Goal: Communication & Community: Share content

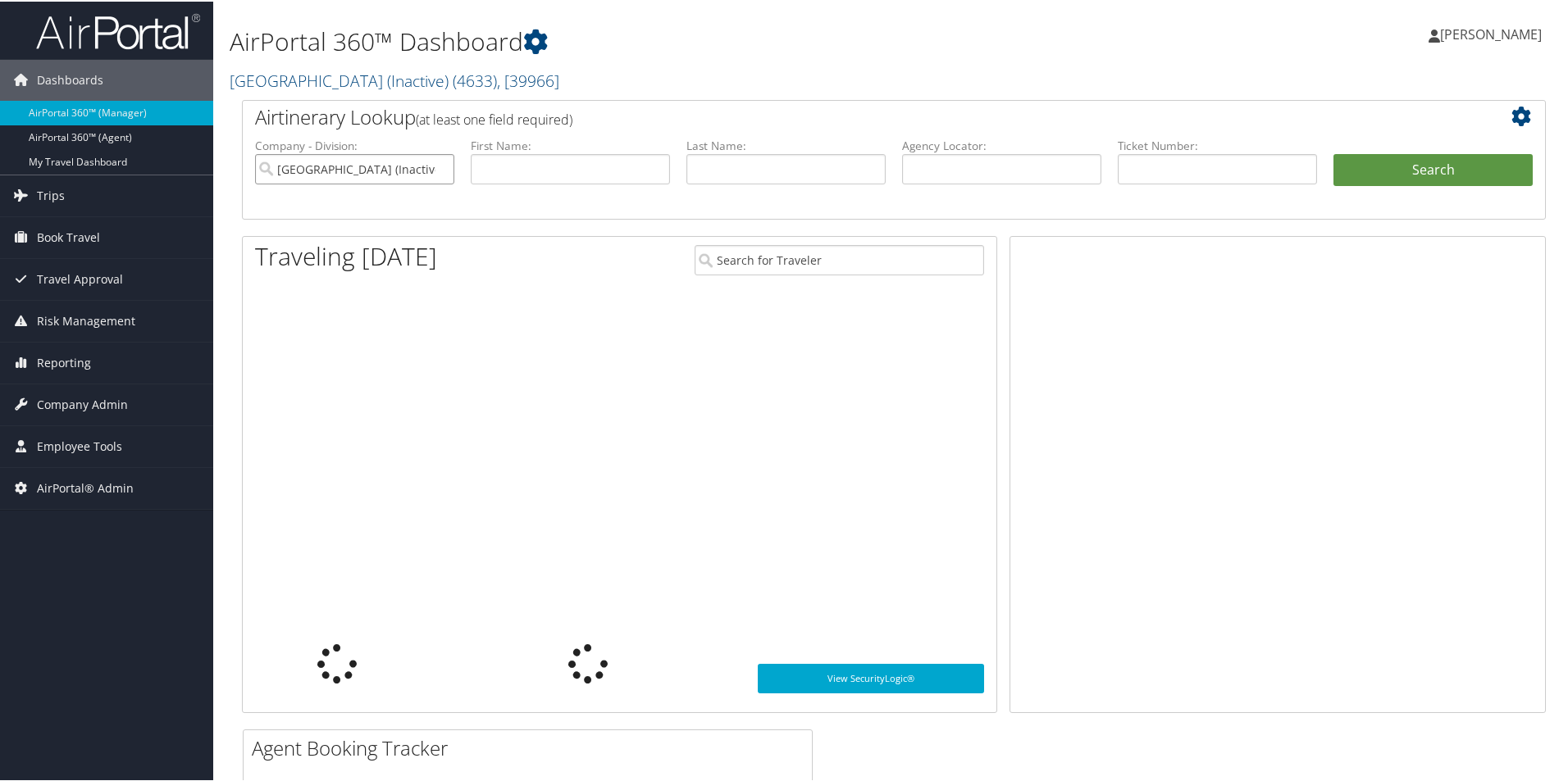
click at [440, 166] on input "[GEOGRAPHIC_DATA] (Inactive)" at bounding box center [354, 167] width 199 height 30
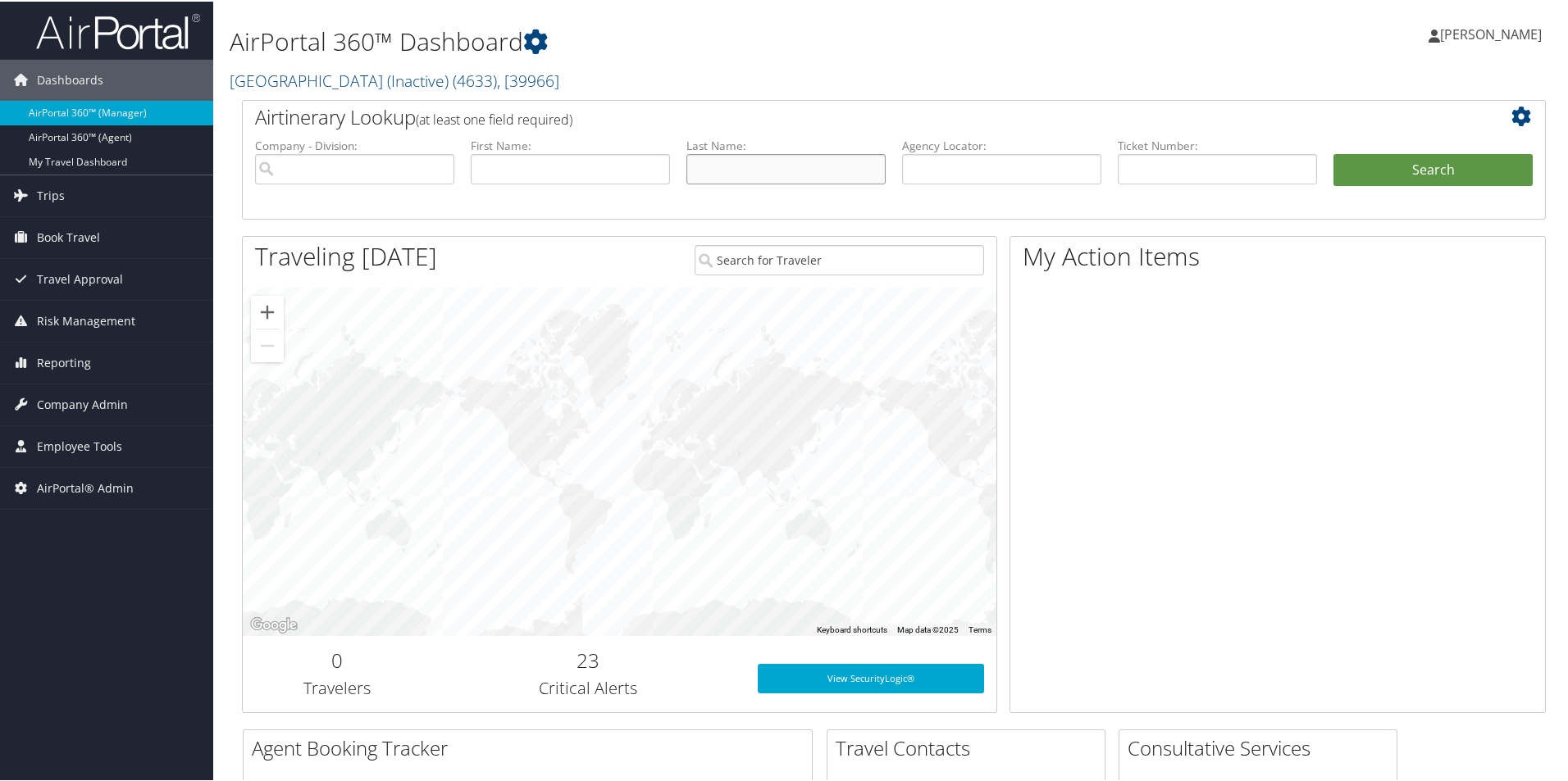
drag, startPoint x: 797, startPoint y: 165, endPoint x: 810, endPoint y: 165, distance: 13.0
click at [797, 165] on input "text" at bounding box center [786, 167] width 199 height 30
click at [1003, 174] on input "text" at bounding box center [1002, 167] width 199 height 30
click at [971, 175] on input "text" at bounding box center [1002, 167] width 199 height 30
type input "DM7C61"
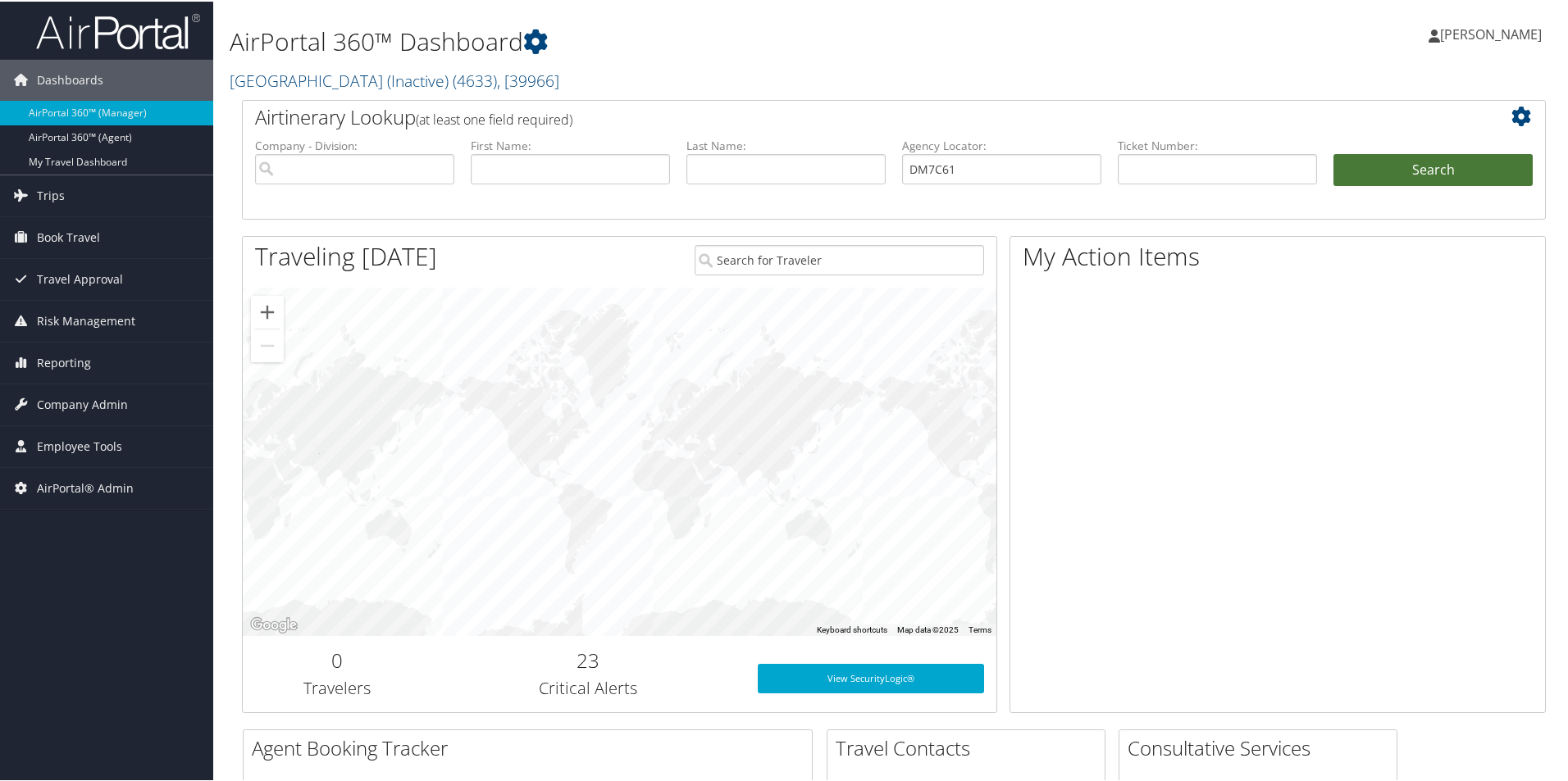
click at [1384, 171] on button "Search" at bounding box center [1433, 169] width 199 height 33
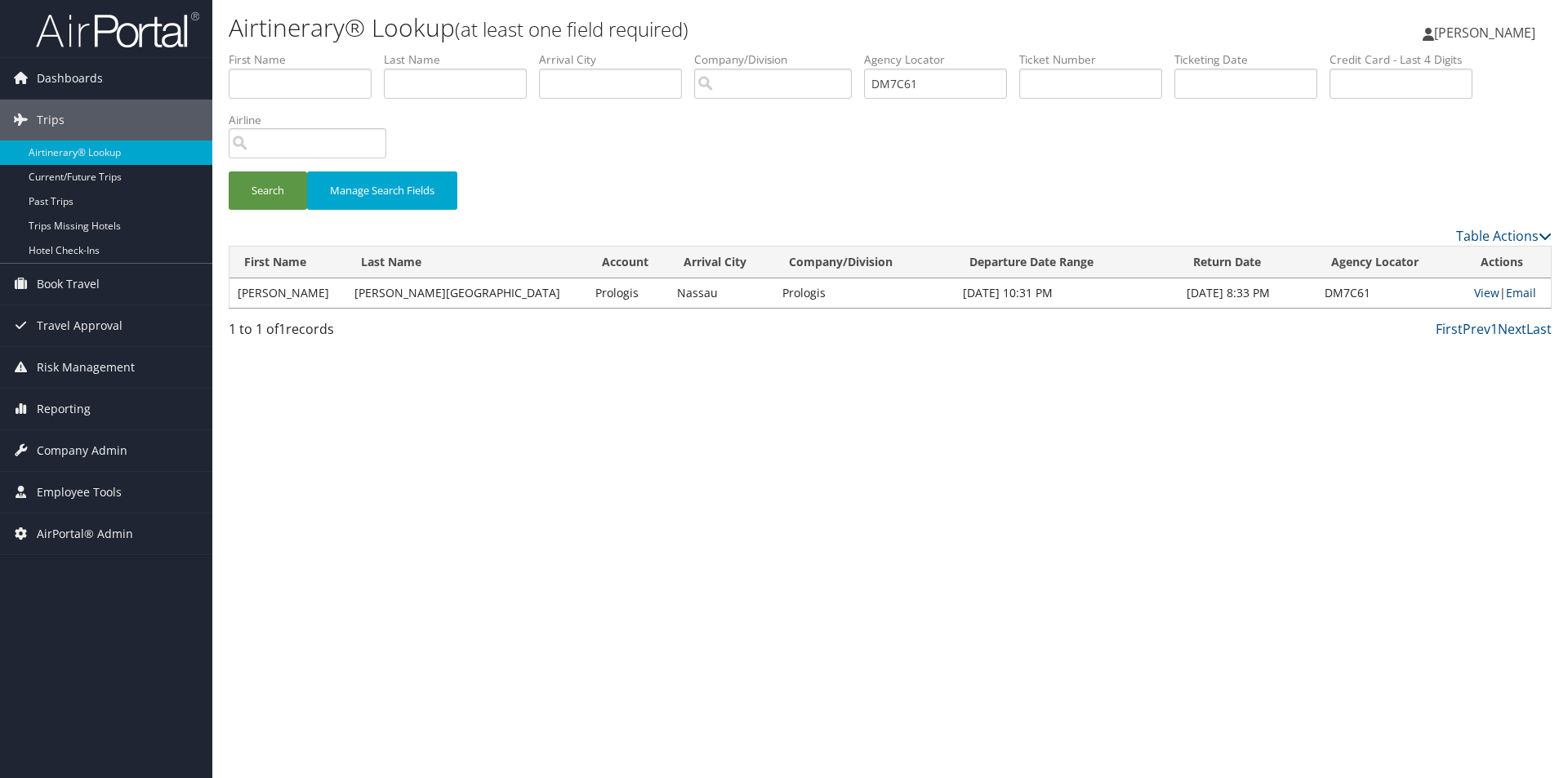
click at [1508, 290] on link "Email" at bounding box center [1521, 292] width 30 height 16
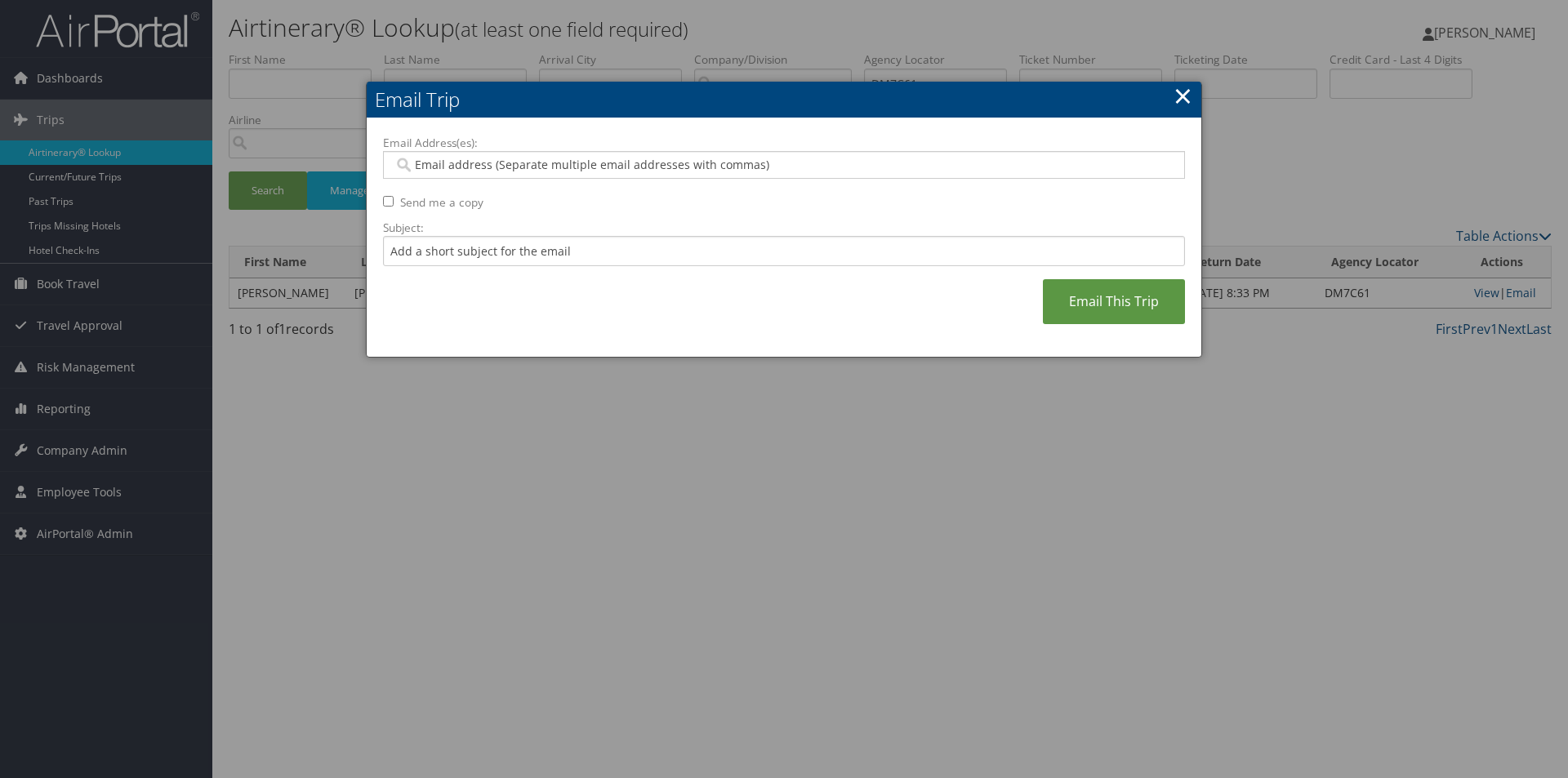
click at [527, 157] on input "Email Address(es):" at bounding box center [783, 165] width 780 height 16
type input "SA"
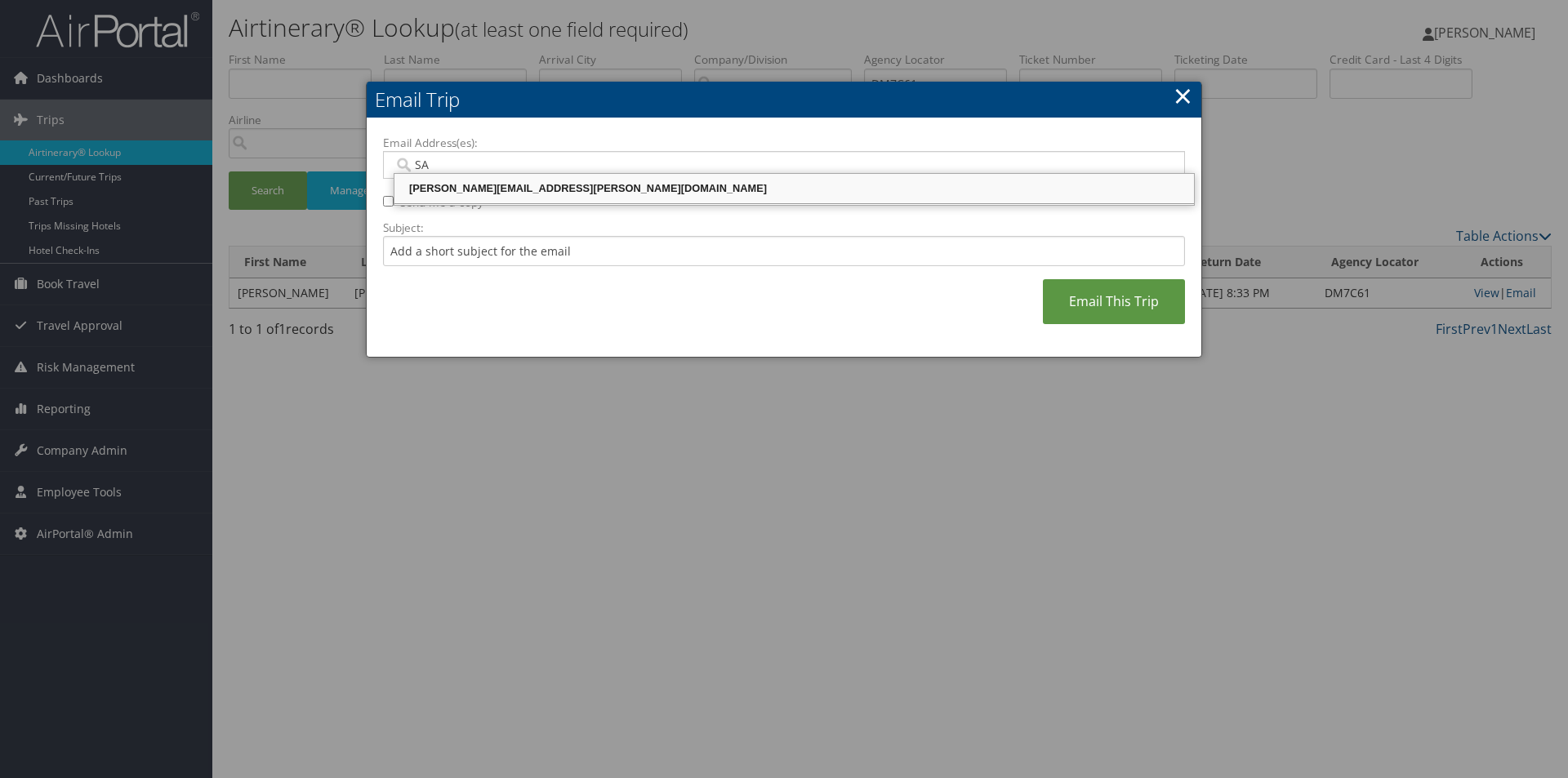
click at [517, 182] on div "SANDY.TABRON@CBTRAVEL.COM" at bounding box center [793, 188] width 794 height 16
type input "SANDY.TABRON@CBTRAVEL.COM"
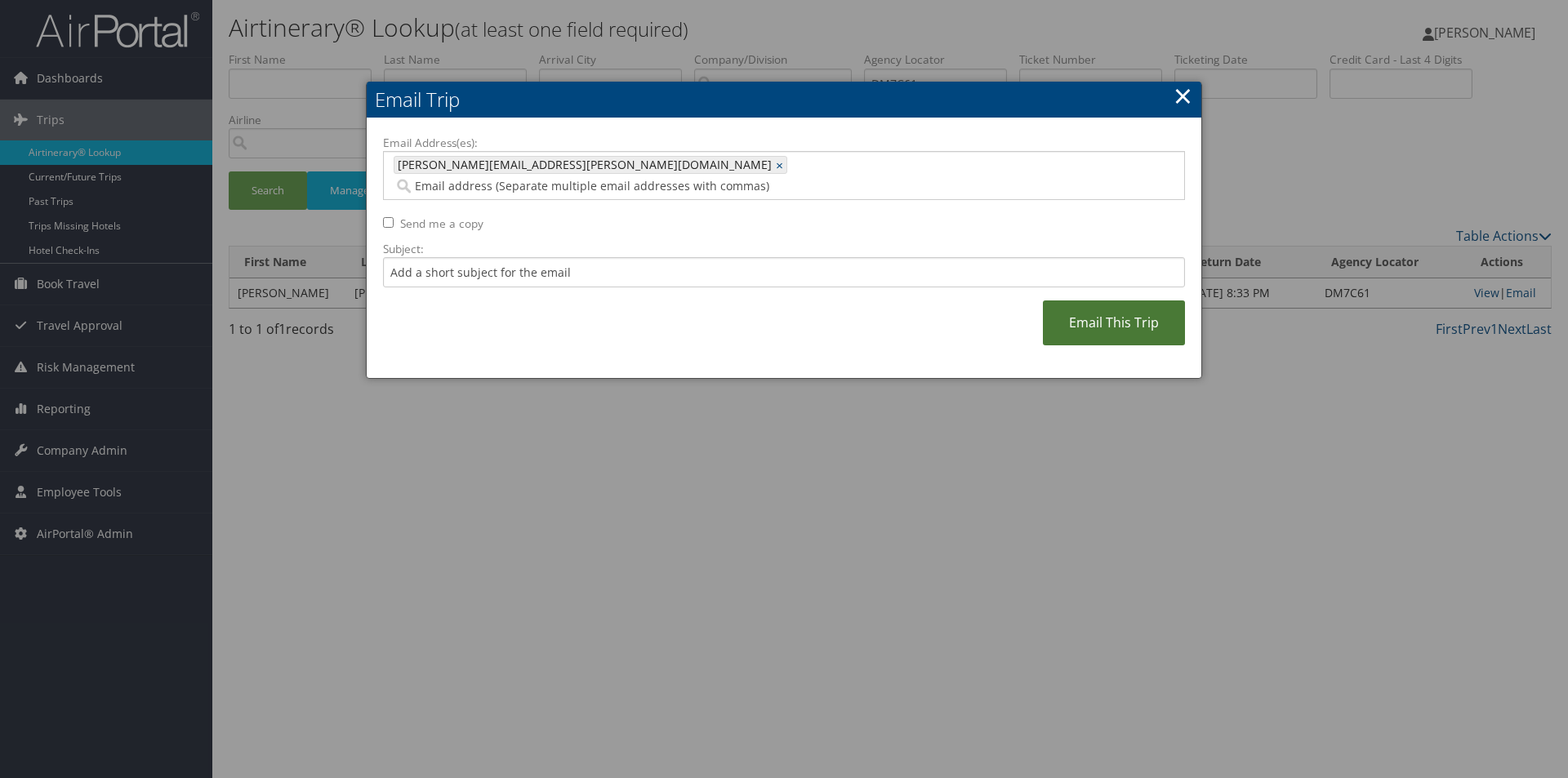
click at [1108, 302] on link "Email This Trip" at bounding box center [1113, 323] width 142 height 45
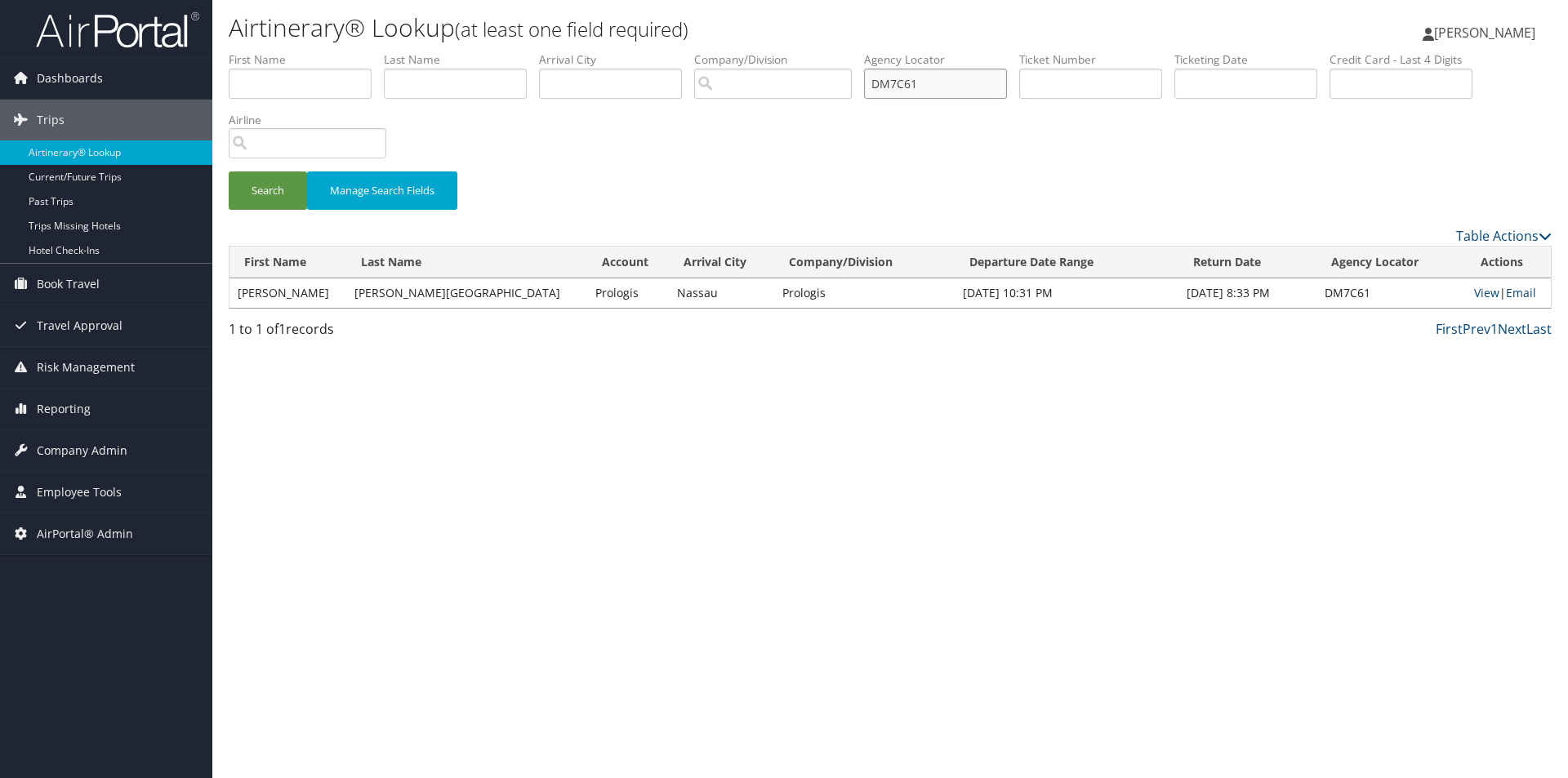
click at [1005, 80] on input "DM7C61" at bounding box center [936, 84] width 143 height 30
type input "D"
type input "DM78FF"
click at [229, 172] on button "Search" at bounding box center [267, 191] width 78 height 39
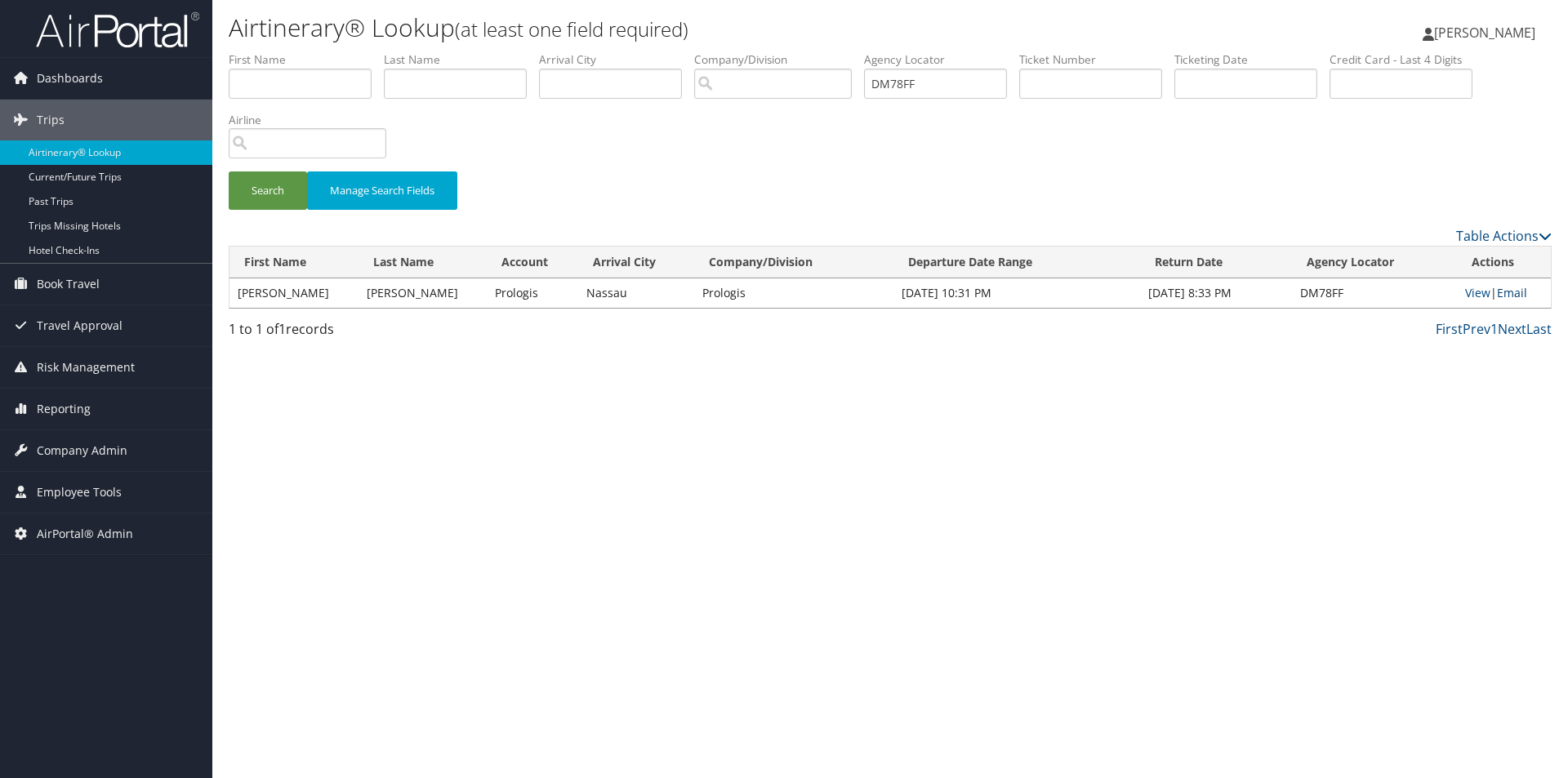
click at [1512, 286] on link "Email" at bounding box center [1512, 292] width 30 height 16
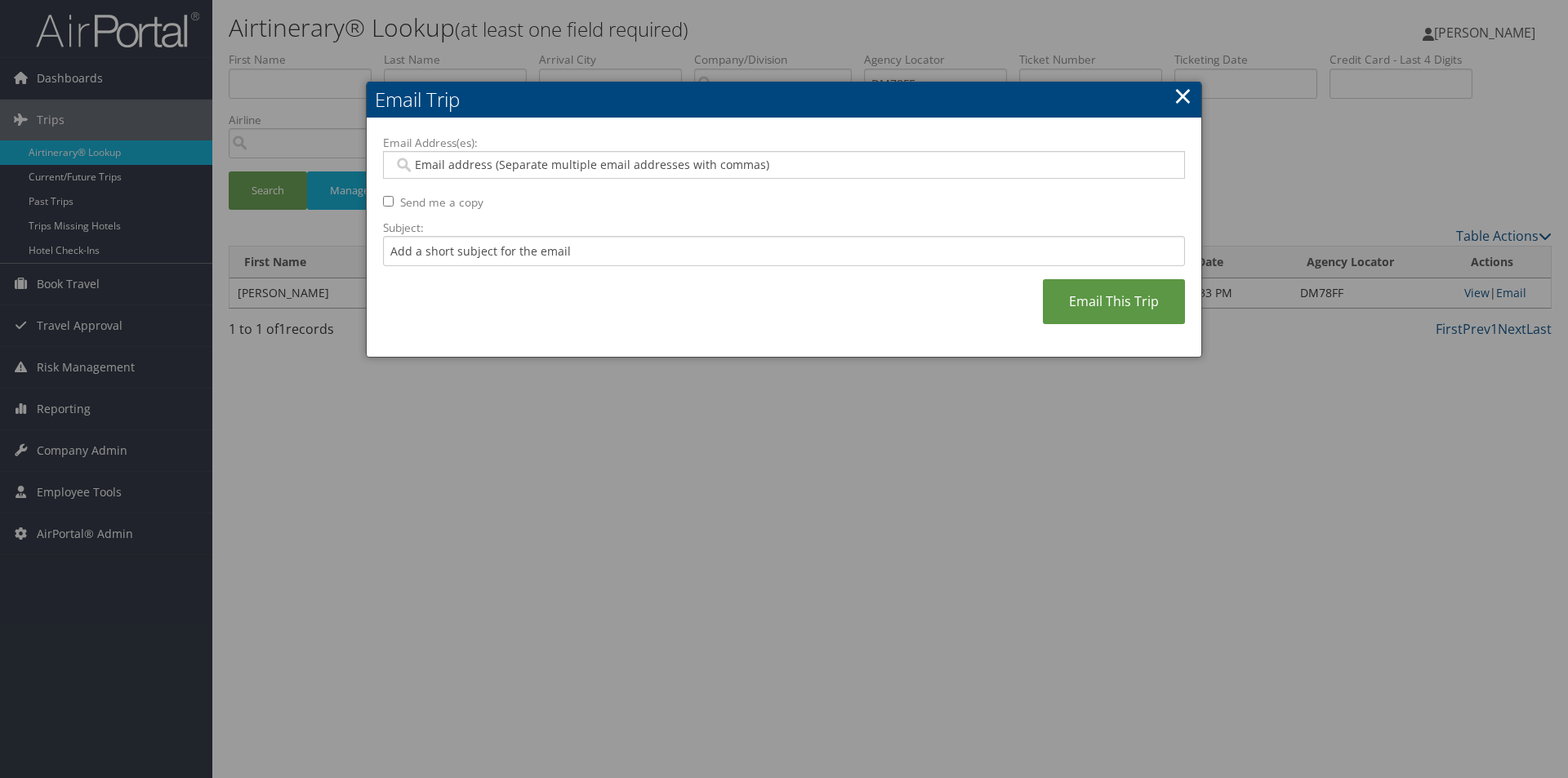
click at [531, 168] on input "Email Address(es):" at bounding box center [783, 165] width 780 height 16
type input "A"
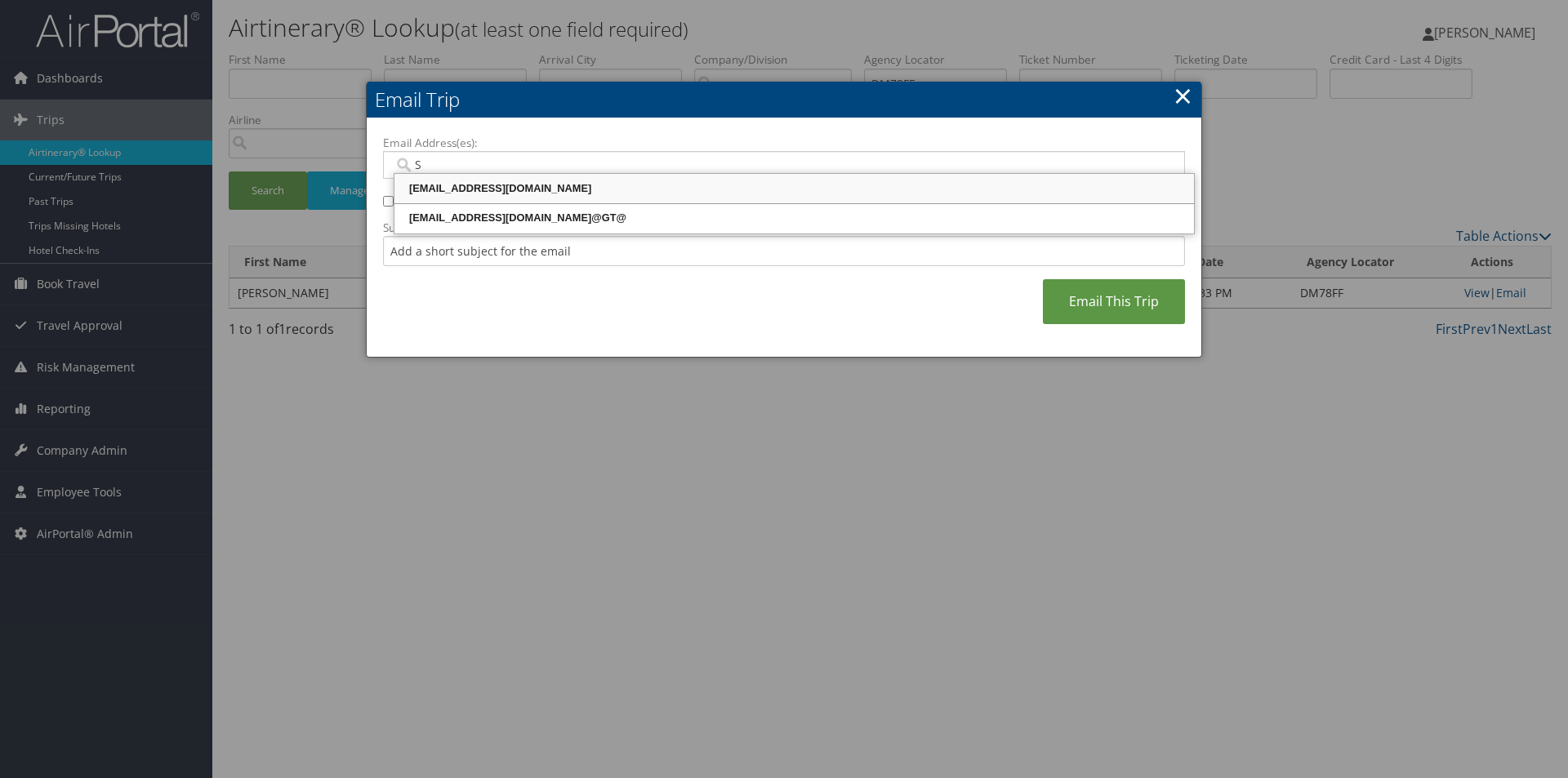
type input "SA"
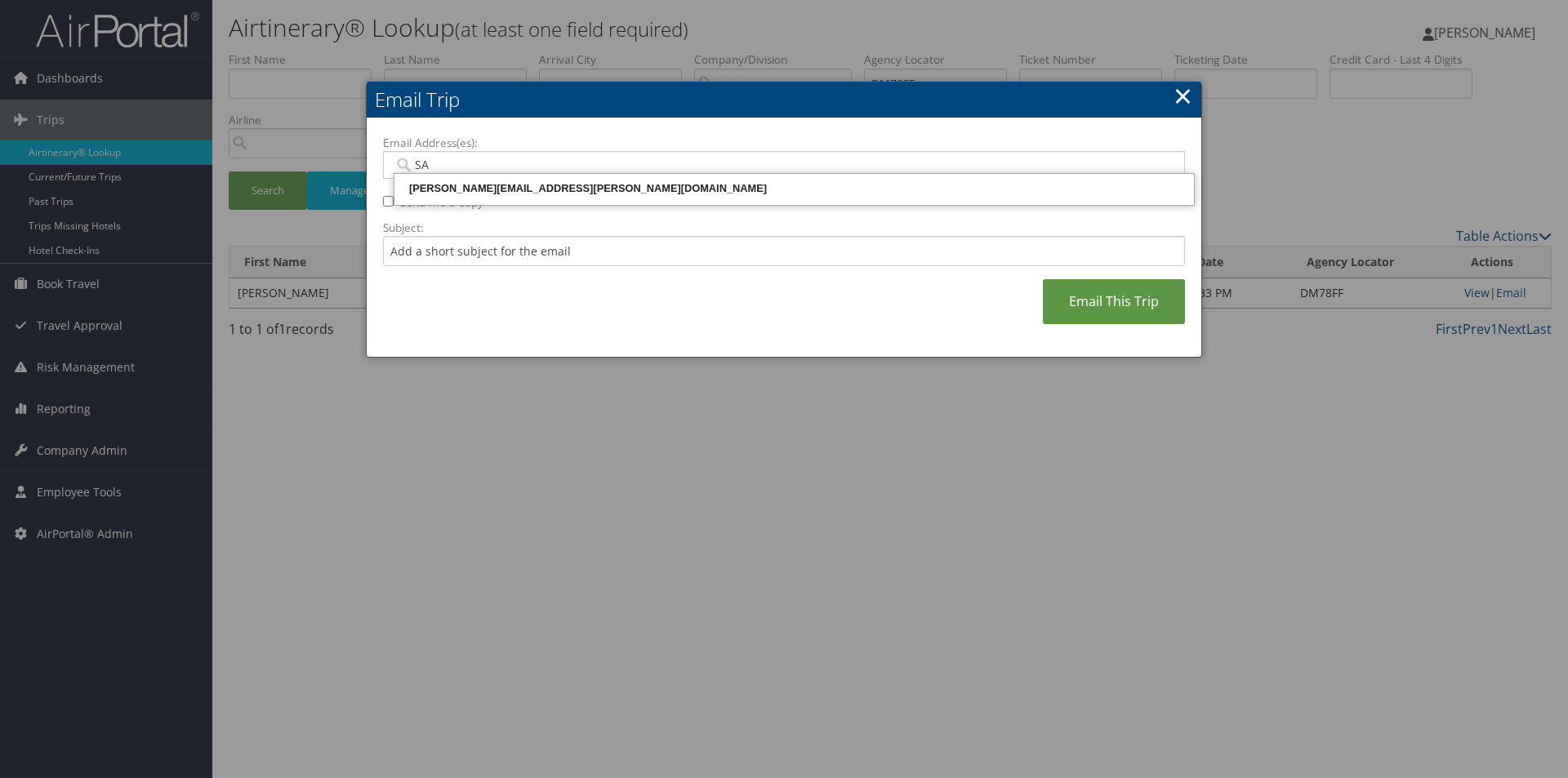
click at [503, 179] on div "SANDY.TABRON@CBTRAVEL.COM" at bounding box center [793, 189] width 794 height 24
type input "SANDY.TABRON@CBTRAVEL.COM"
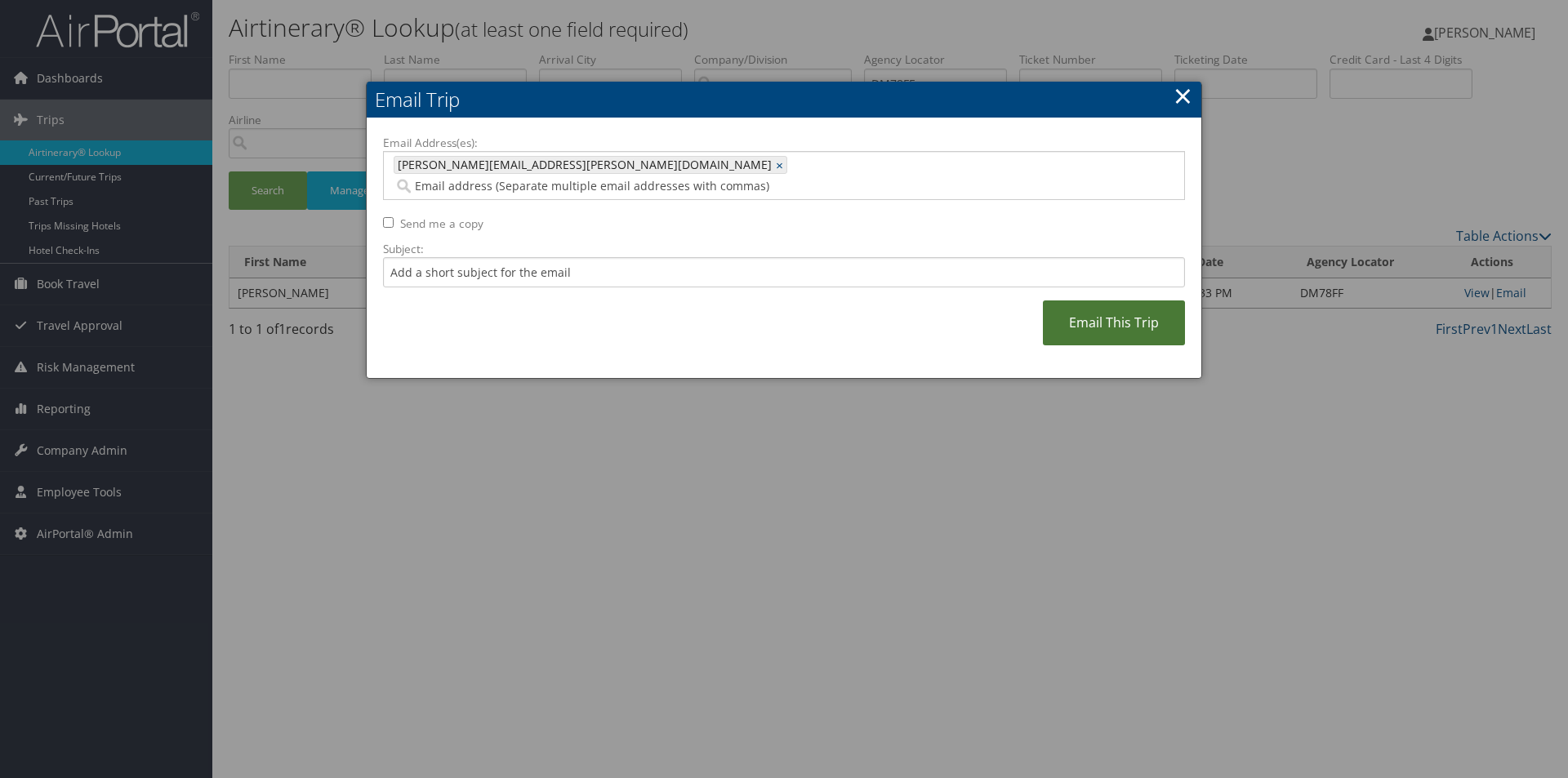
click at [1099, 300] on link "Email This Trip" at bounding box center [1113, 323] width 142 height 45
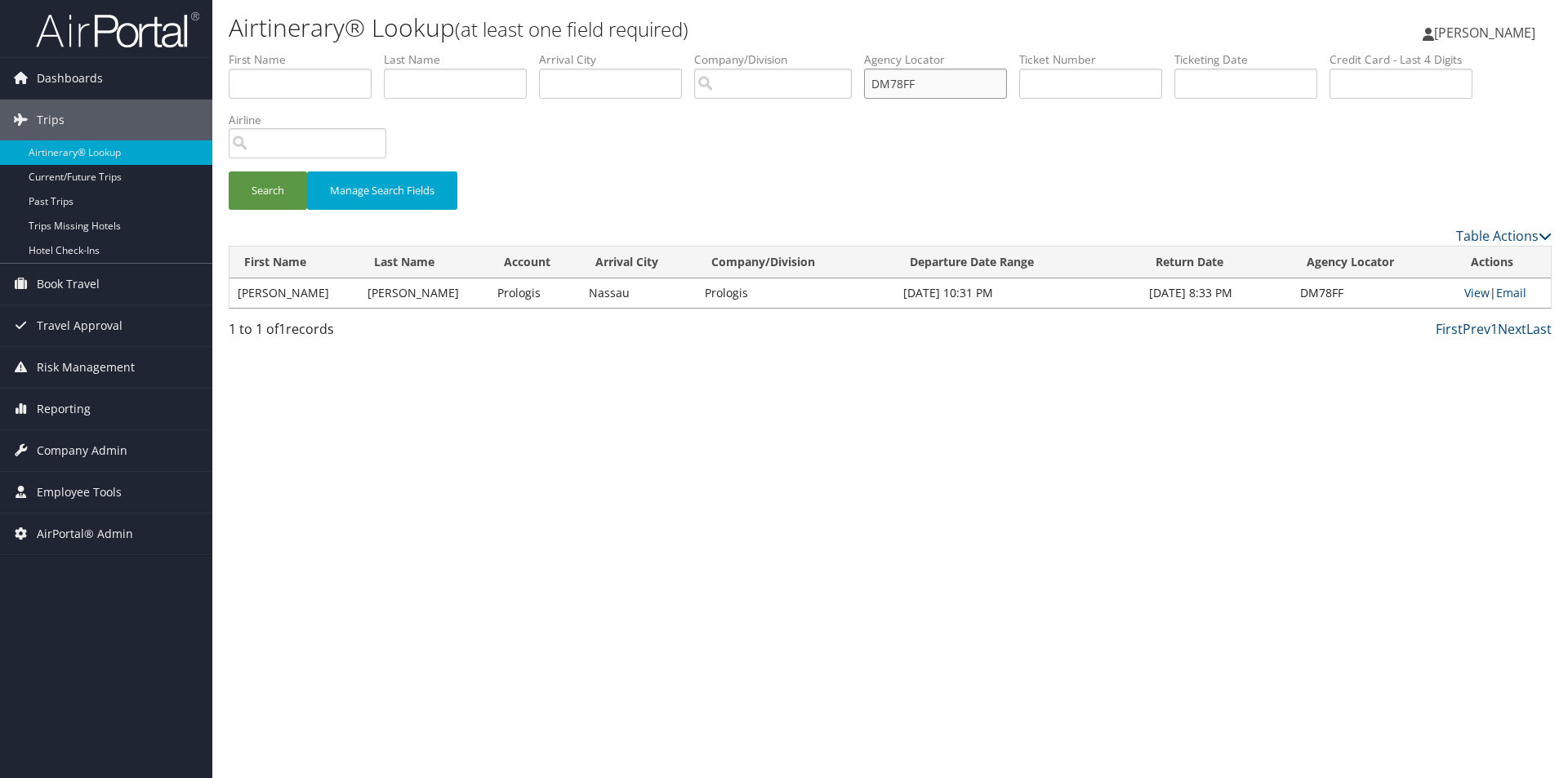
drag, startPoint x: 948, startPoint y: 82, endPoint x: 834, endPoint y: 67, distance: 115.0
click at [834, 52] on ul "First Name Last Name Departure City Arrival City Company/Division Airport/City …" at bounding box center [890, 52] width 1323 height 0
type input "DM7GZ2"
click at [229, 172] on button "Search" at bounding box center [267, 191] width 78 height 39
click at [1521, 291] on link "Email" at bounding box center [1511, 292] width 30 height 16
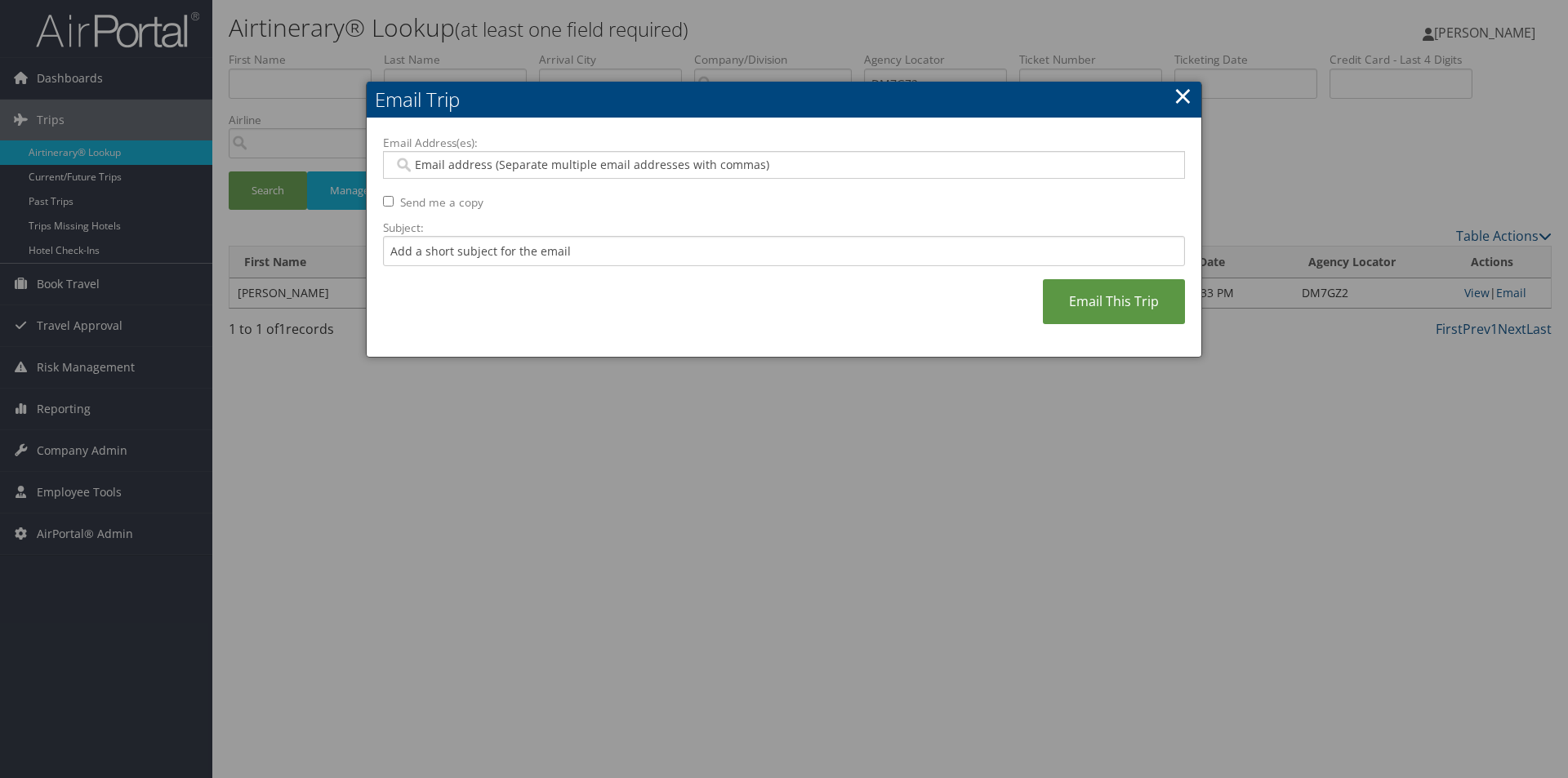
click at [603, 167] on input "Email Address(es):" at bounding box center [783, 165] width 780 height 16
type input "SA"
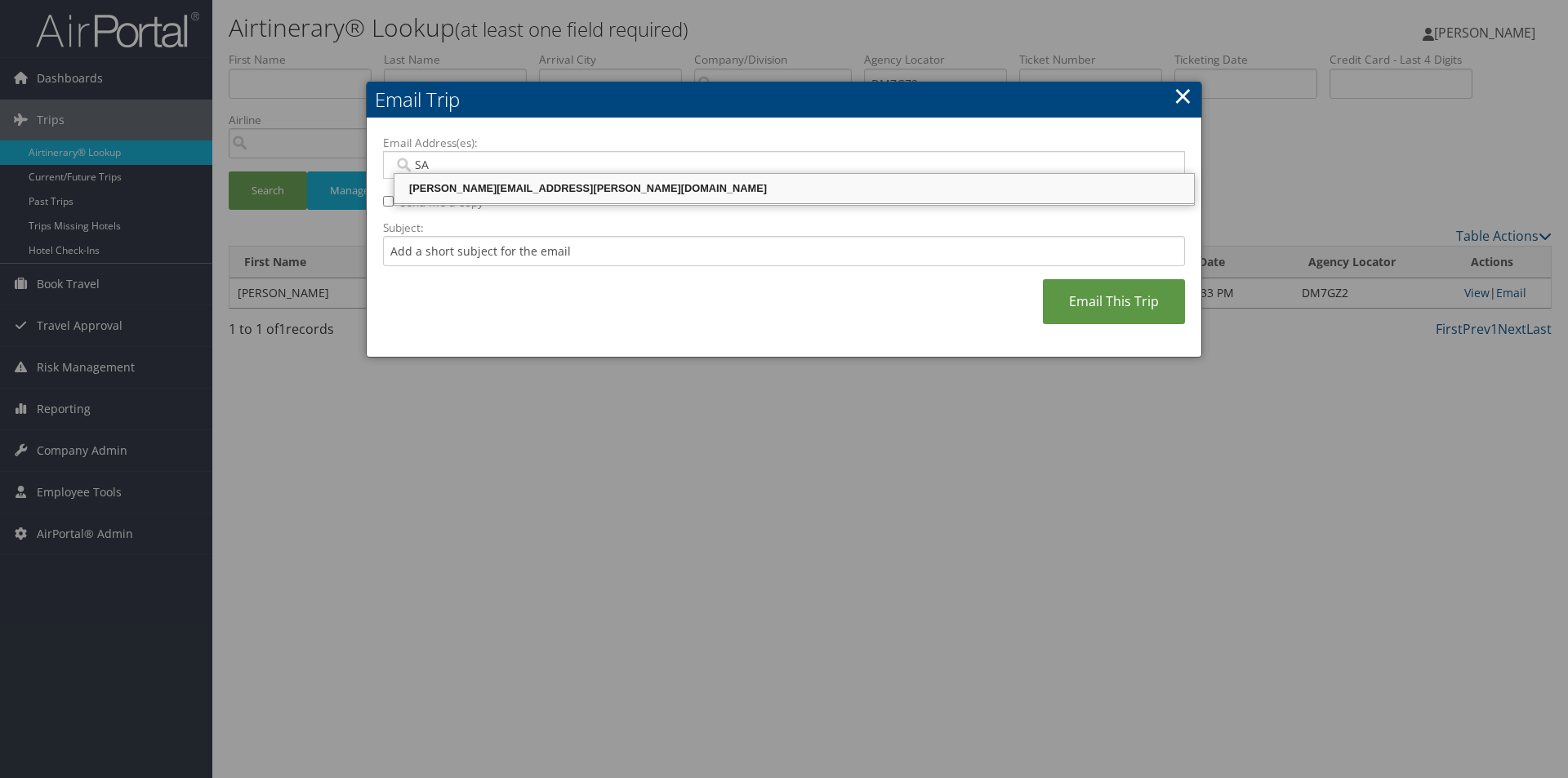
click at [577, 185] on div "SANDY.TABRON@CBTRAVEL.COM" at bounding box center [793, 188] width 794 height 16
type input "SANDY.TABRON@CBTRAVEL.COM"
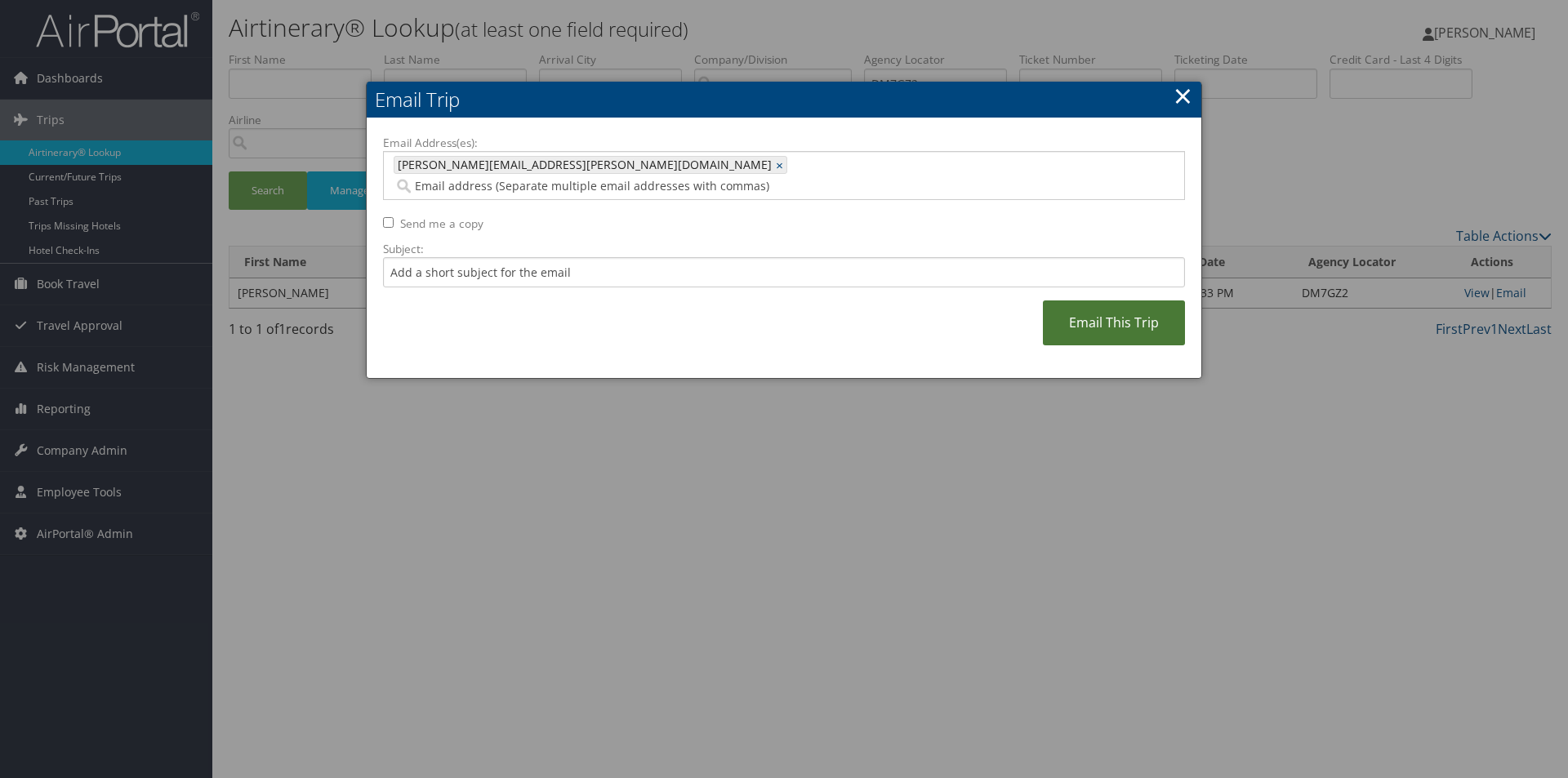
click at [1129, 300] on link "Email This Trip" at bounding box center [1113, 323] width 142 height 45
